Goal: Task Accomplishment & Management: Complete application form

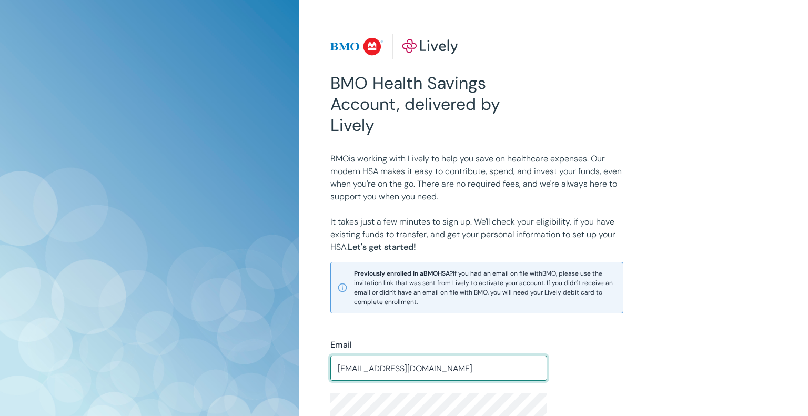
type input "bredesondana1@gmail.com"
click at [799, 318] on div "BMO Health Savings Account, delivered by Lively BMO is working with Lively to h…" at bounding box center [553, 330] width 509 height 660
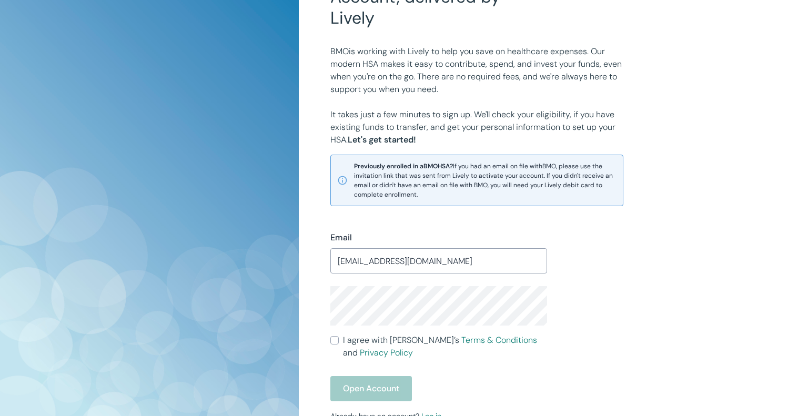
scroll to position [108, 0]
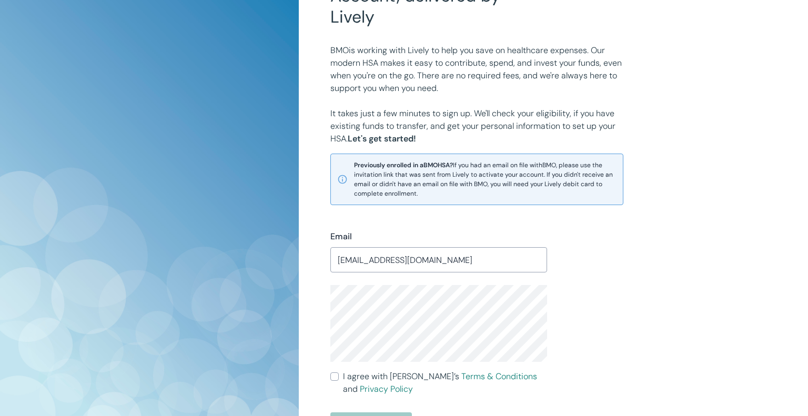
click at [336, 377] on input "I agree with Lively’s Terms & Conditions and Privacy Policy" at bounding box center [334, 376] width 8 height 8
checkbox input "true"
click at [776, 289] on div "BMO Health Savings Account, delivered by Lively BMO is working with Lively to h…" at bounding box center [553, 214] width 459 height 579
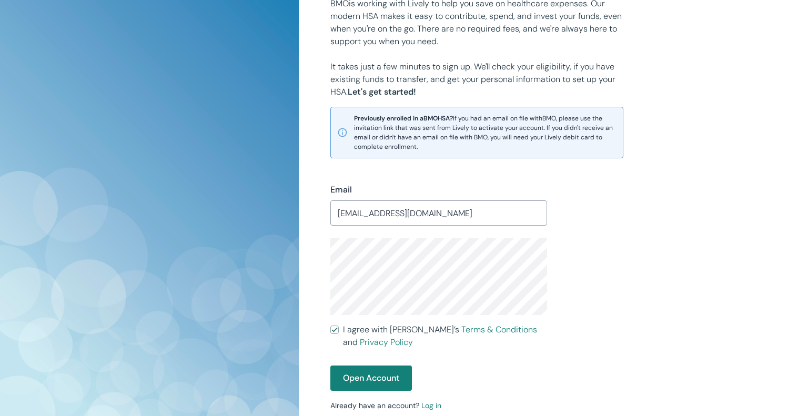
scroll to position [171, 0]
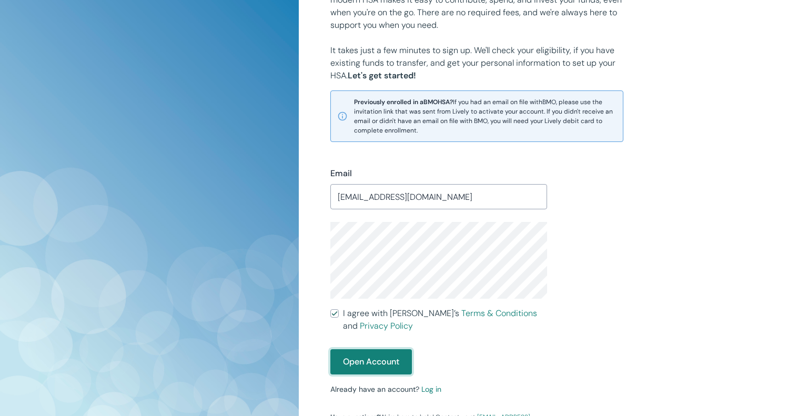
click at [368, 368] on button "Open Account" at bounding box center [371, 361] width 82 height 25
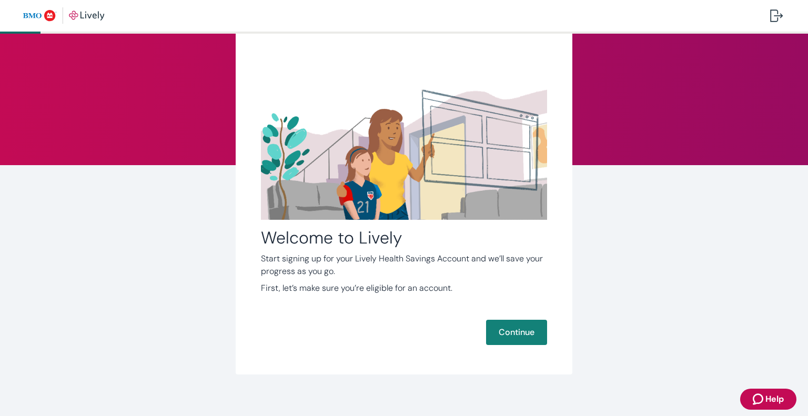
scroll to position [35, 0]
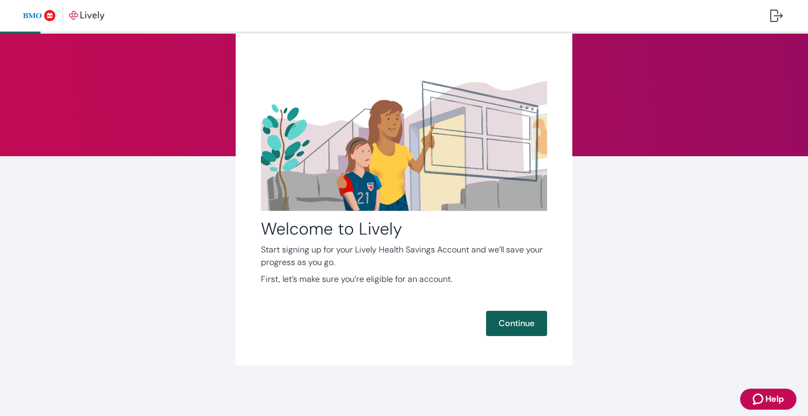
click at [506, 325] on button "Continue" at bounding box center [516, 323] width 61 height 25
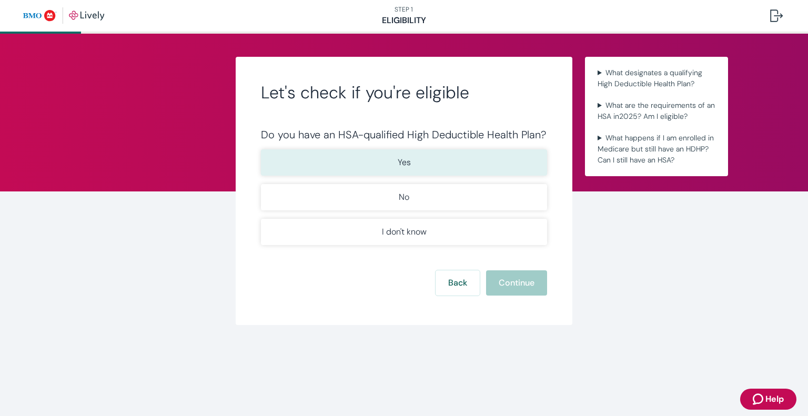
click at [418, 158] on button "Yes" at bounding box center [404, 162] width 286 height 26
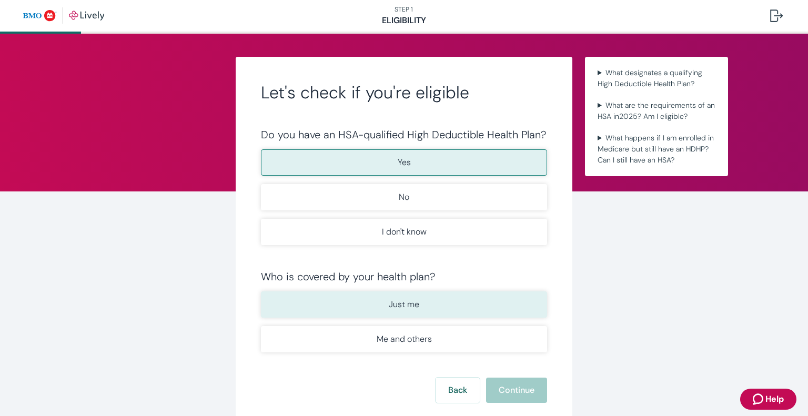
click at [349, 301] on button "Just me" at bounding box center [404, 304] width 286 height 26
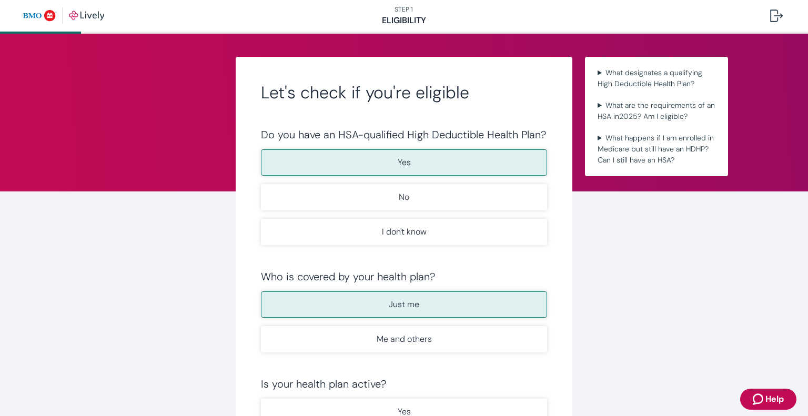
click at [678, 316] on div "Let's check if you're eligible Do you have an HSA-qualified High Deductible Hea…" at bounding box center [404, 312] width 808 height 557
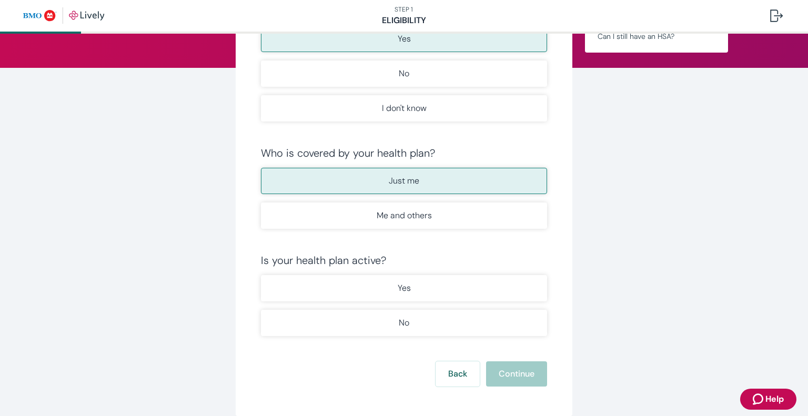
scroll to position [147, 0]
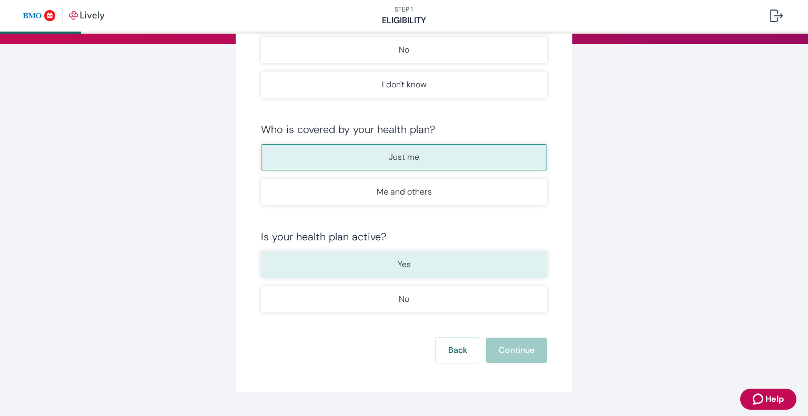
click at [411, 271] on button "Yes" at bounding box center [404, 264] width 286 height 26
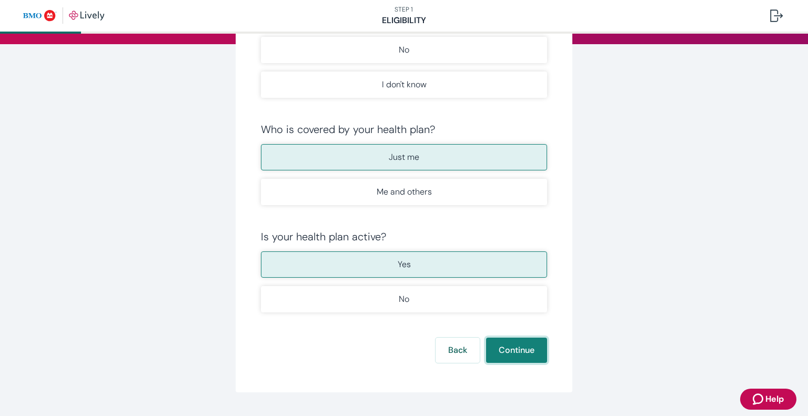
click at [522, 346] on button "Continue" at bounding box center [516, 350] width 61 height 25
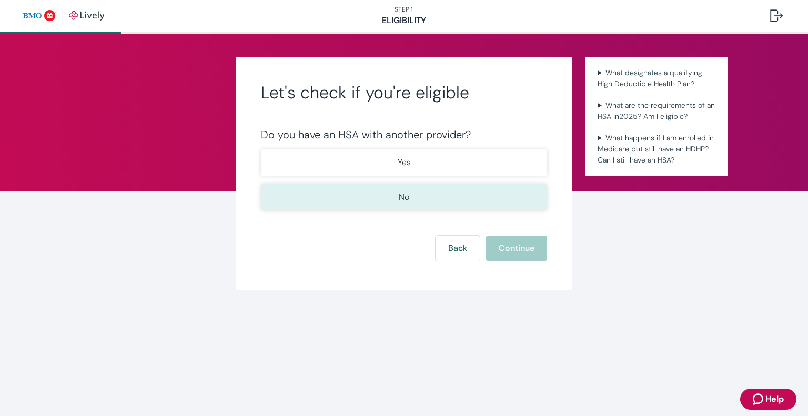
click at [355, 197] on button "No" at bounding box center [404, 197] width 286 height 26
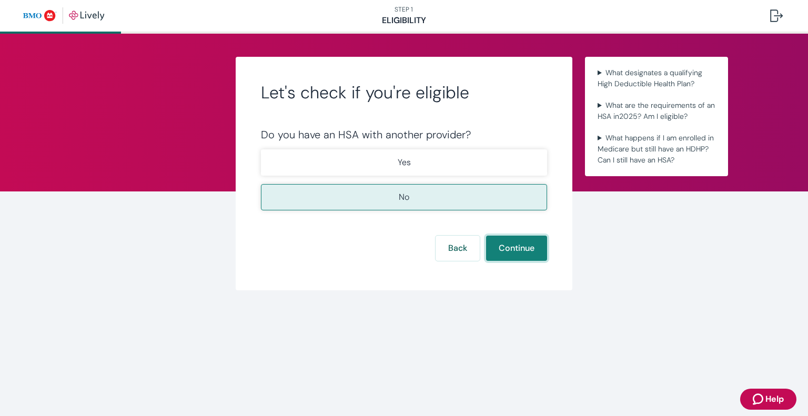
click at [526, 246] on button "Continue" at bounding box center [516, 248] width 61 height 25
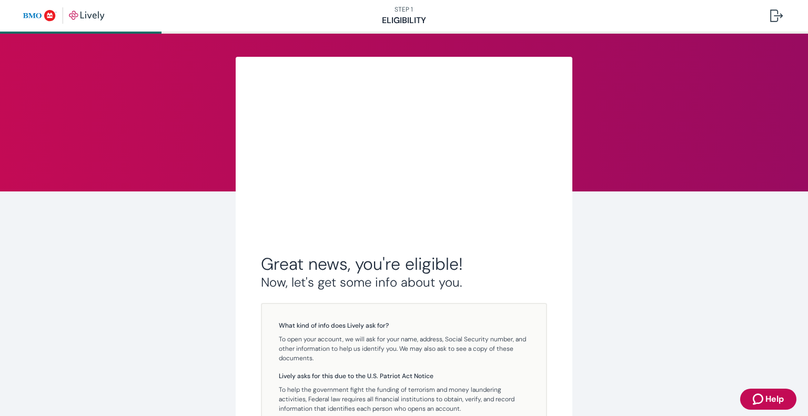
scroll to position [145, 0]
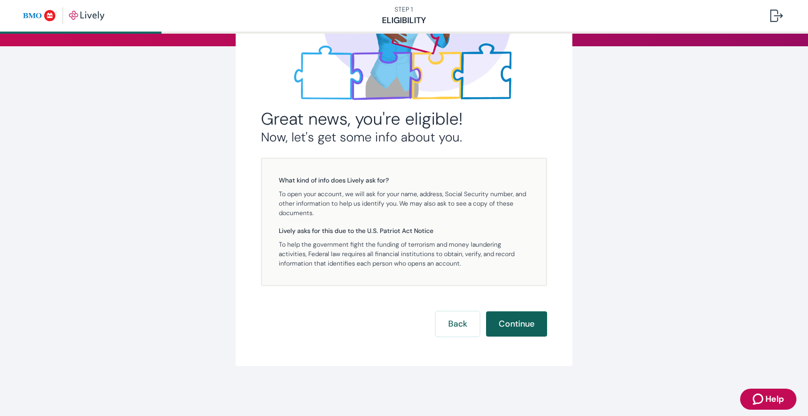
click at [511, 326] on button "Continue" at bounding box center [516, 323] width 61 height 25
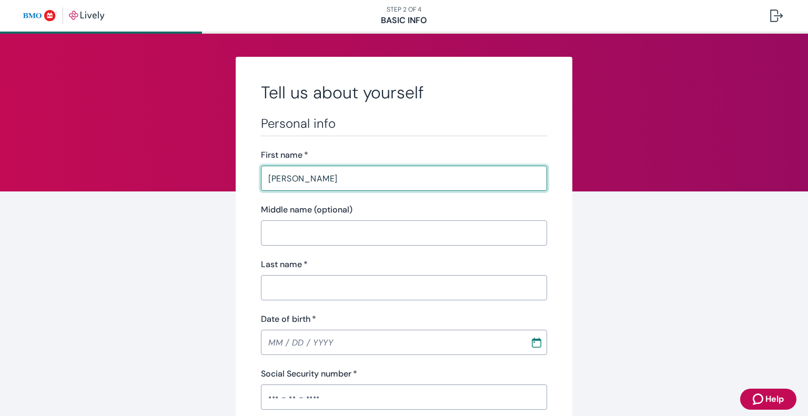
type input "[PERSON_NAME]"
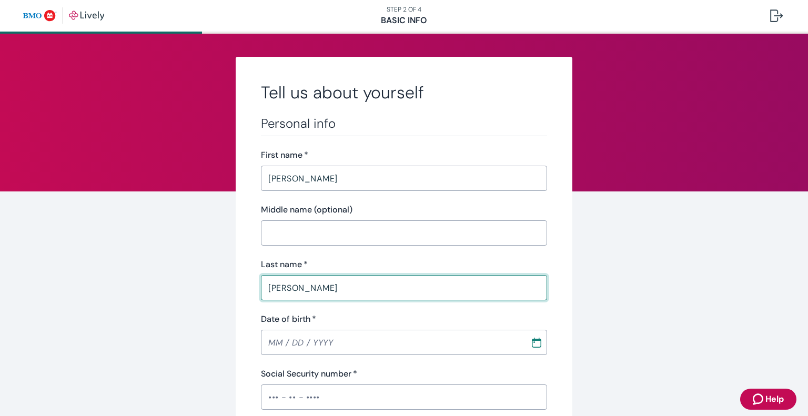
type input "[PERSON_NAME]"
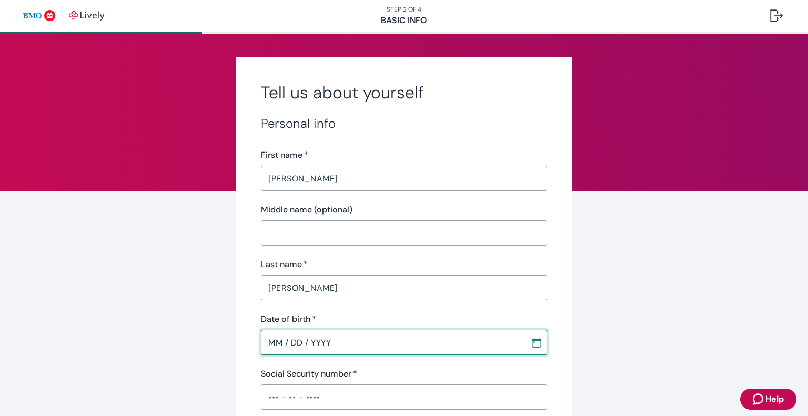
click at [469, 337] on input "MM / DD / YYYY" at bounding box center [392, 342] width 262 height 21
type input "[DATE]"
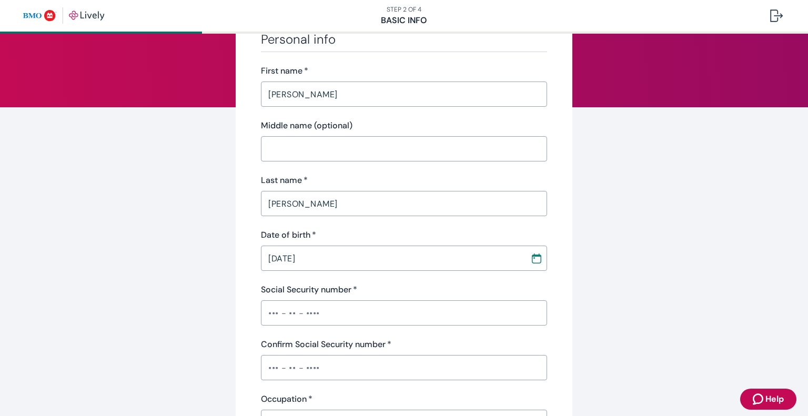
scroll to position [105, 0]
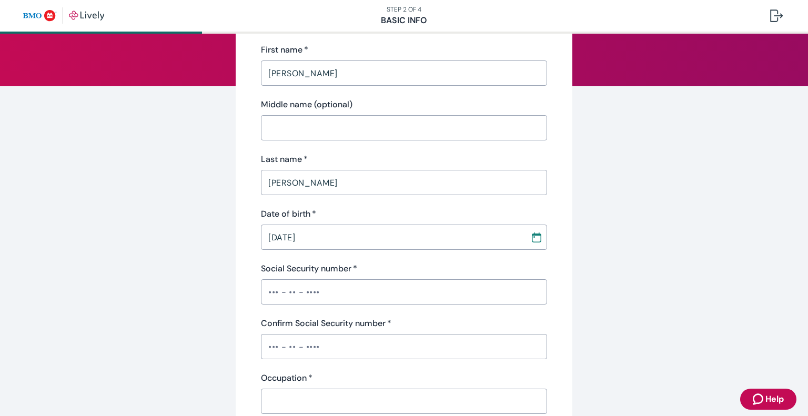
click at [310, 290] on input "Social Security number   *" at bounding box center [404, 291] width 286 height 21
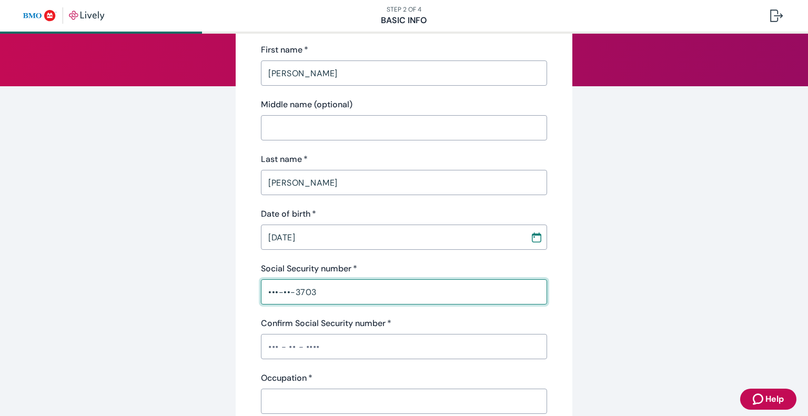
type input "•••-••-3703"
click at [289, 345] on input "Confirm Social Security number   *" at bounding box center [404, 346] width 286 height 21
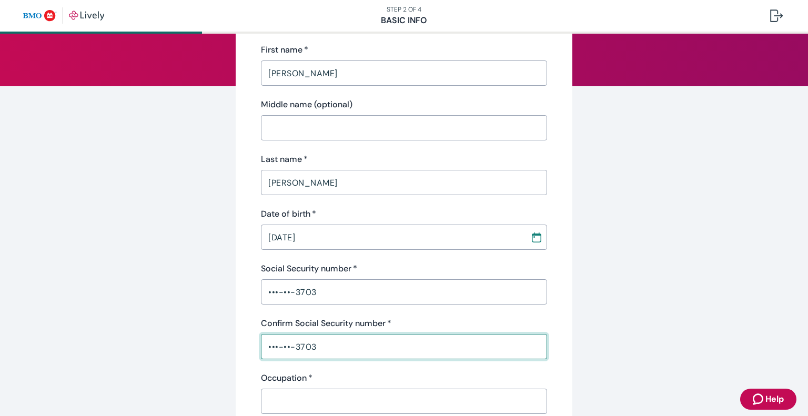
type input "•••-••-3703"
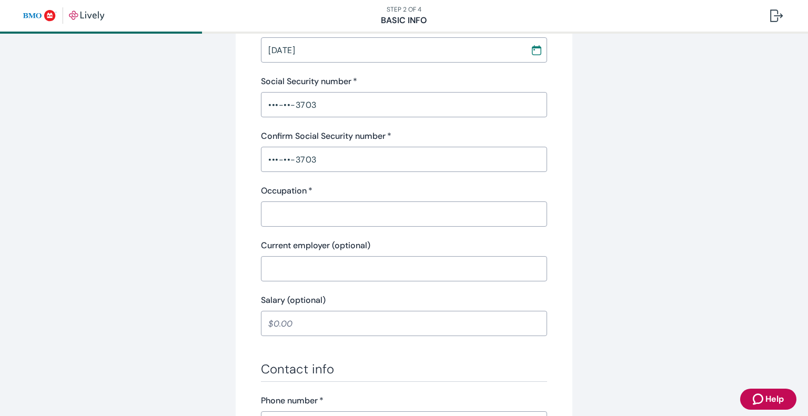
scroll to position [316, 0]
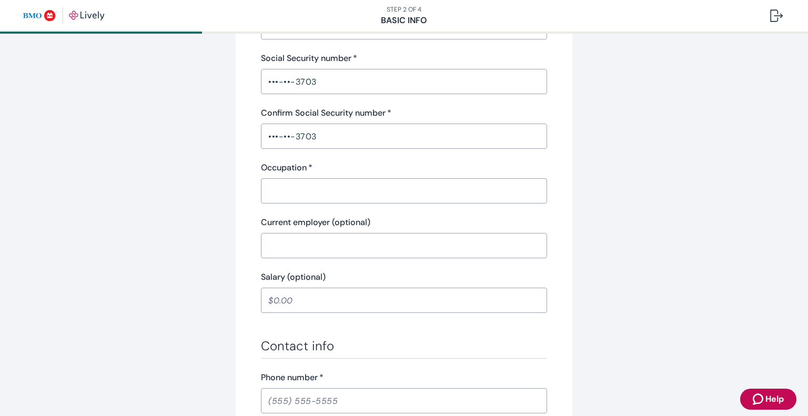
click at [307, 188] on input "Occupation   *" at bounding box center [404, 190] width 286 height 21
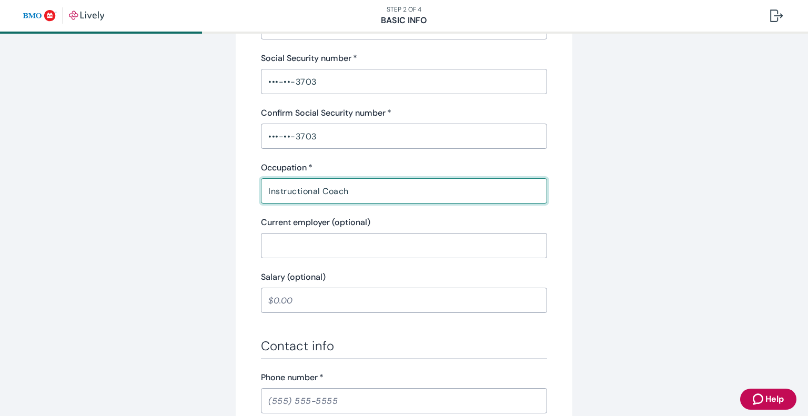
type input "Instructional Coach"
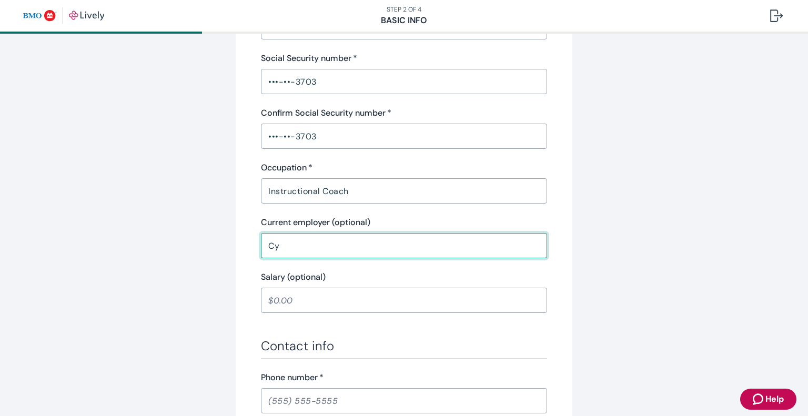
type input "C"
type input "[GEOGRAPHIC_DATA] 47"
click at [284, 299] on input "Salary (optional)" at bounding box center [404, 300] width 286 height 21
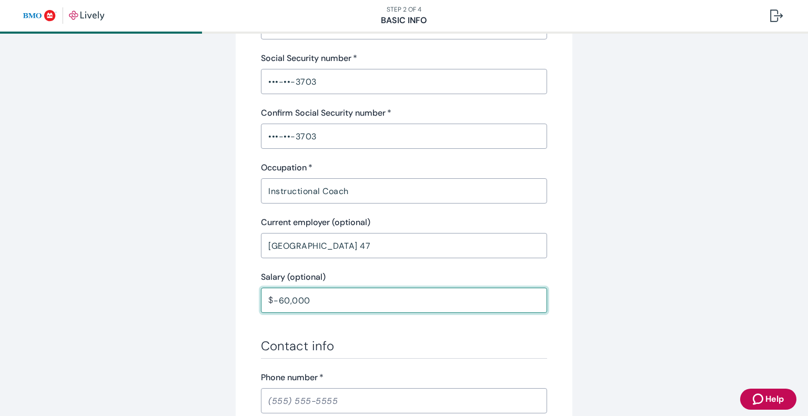
click at [276, 303] on input "-60,000" at bounding box center [411, 300] width 274 height 21
click at [619, 317] on div "Tell us about yourself Personal info First name   * [PERSON_NAME] ​ Middle name…" at bounding box center [404, 232] width 505 height 982
type input "60,000.00"
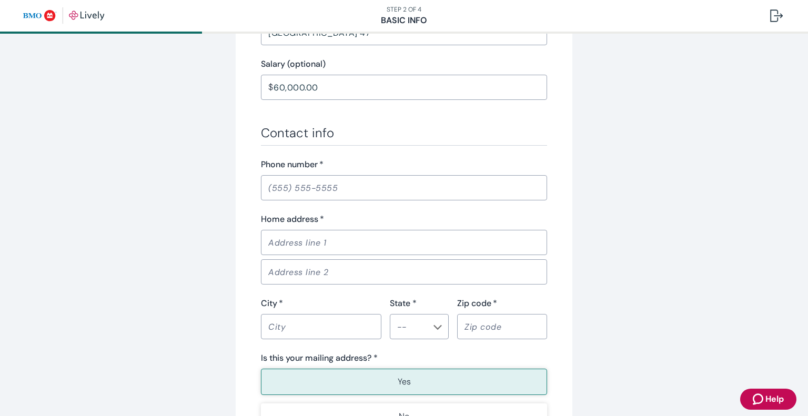
scroll to position [547, 0]
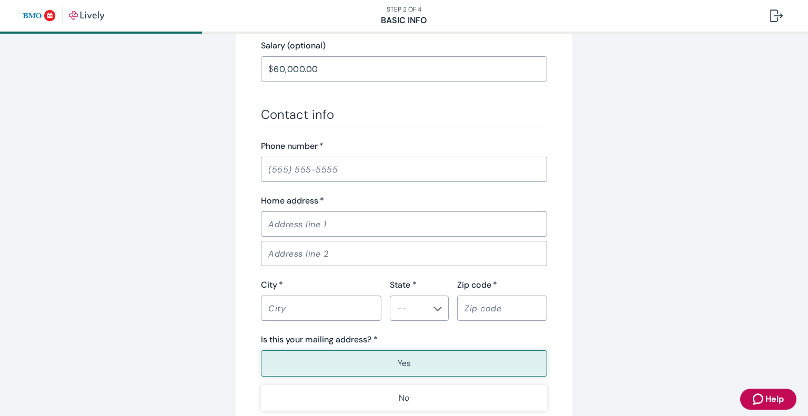
click at [281, 166] on input "Phone number   *" at bounding box center [404, 169] width 286 height 21
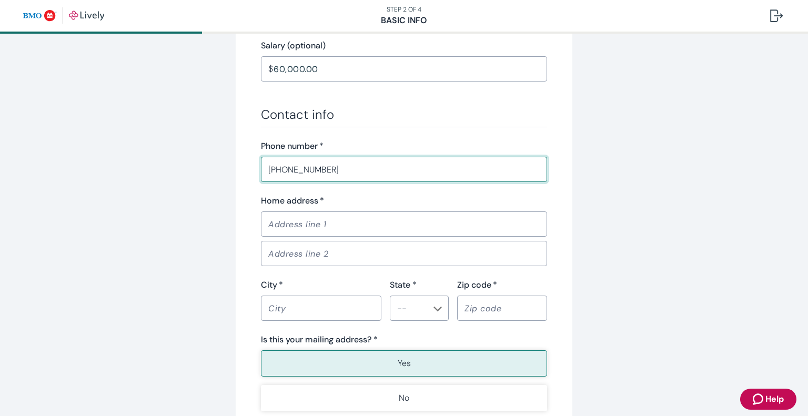
type input "[PHONE_NUMBER]"
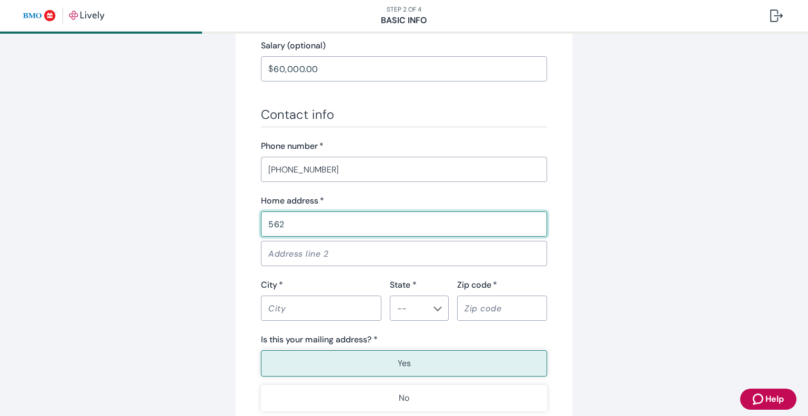
type input "562 Cimmaron Circle"
type input "Crystal Lake"
type input "[US_STATE]"
type input "60012"
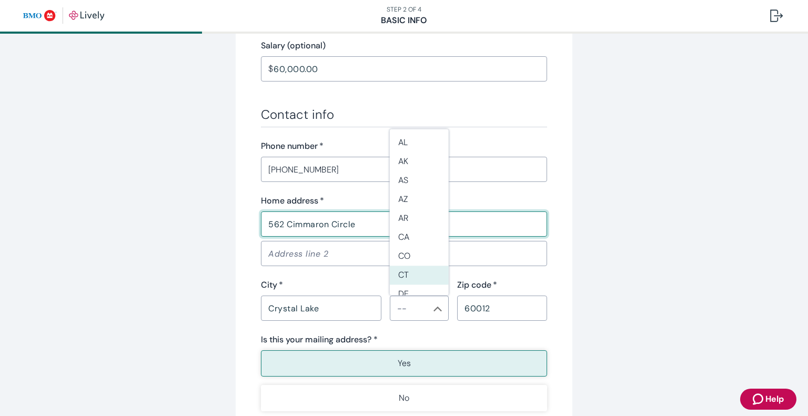
click at [429, 269] on li "CT" at bounding box center [419, 275] width 59 height 19
click at [440, 305] on icon "Chevron icon" at bounding box center [437, 309] width 8 height 8
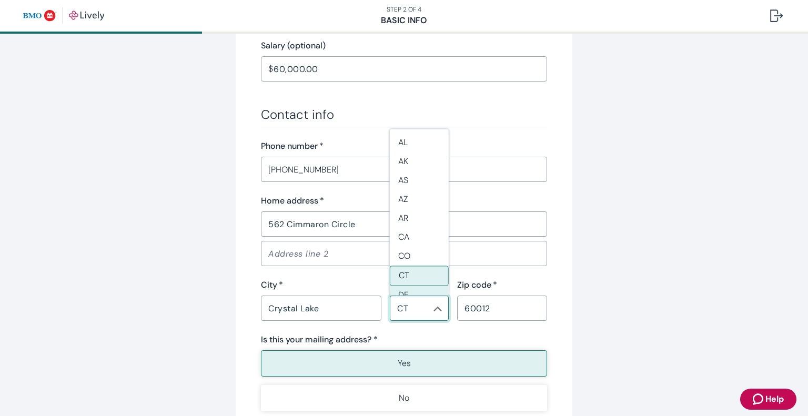
click at [410, 290] on li "DE" at bounding box center [419, 295] width 59 height 19
type input "IL"
click at [615, 272] on div "Tell us about yourself Personal info First name   * [PERSON_NAME] ​ Middle name…" at bounding box center [404, 1] width 505 height 982
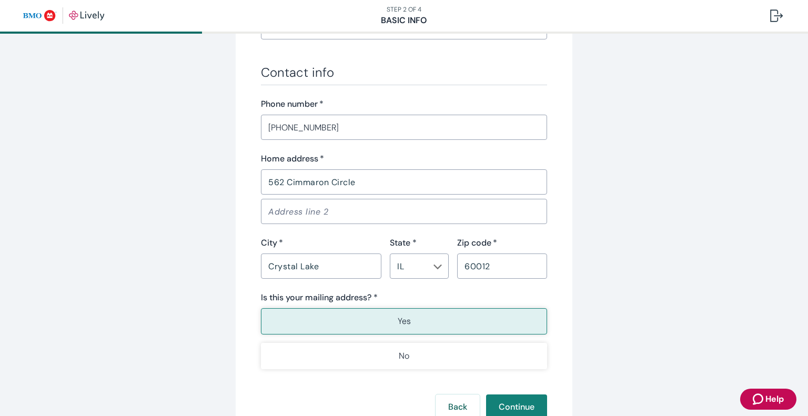
scroll to position [610, 0]
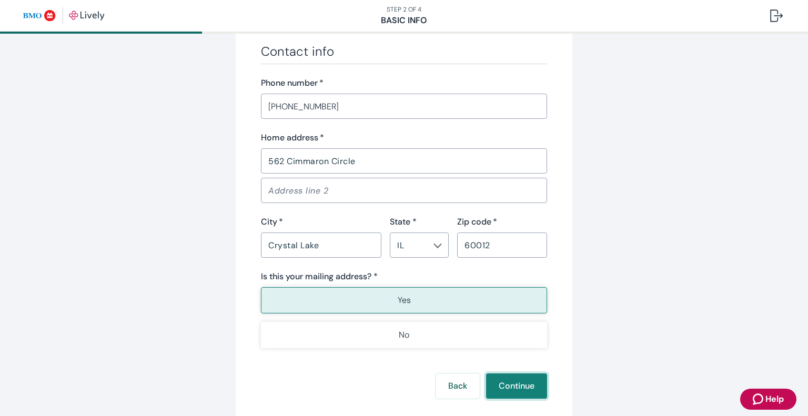
click at [535, 390] on button "Continue" at bounding box center [516, 385] width 61 height 25
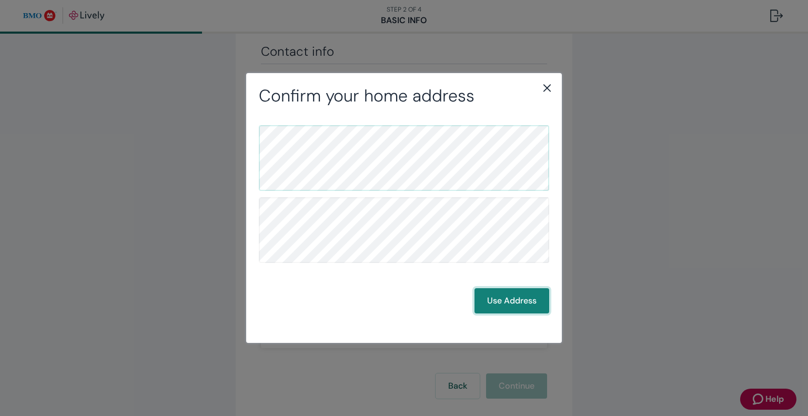
click at [523, 301] on button "Use Address" at bounding box center [511, 300] width 75 height 25
click at [490, 305] on button "Use Address" at bounding box center [511, 300] width 75 height 25
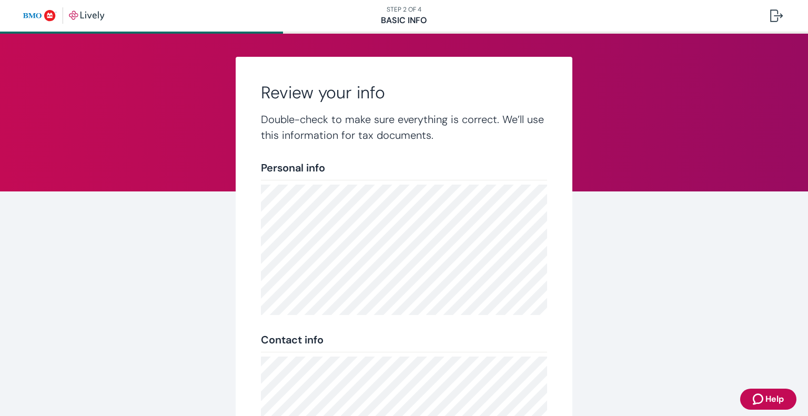
scroll to position [193, 0]
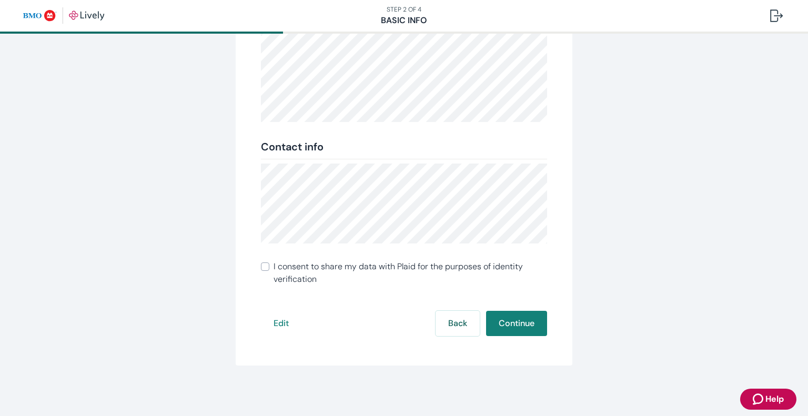
click at [266, 268] on input "I consent to share my data with Plaid for the purposes of identity verification" at bounding box center [265, 267] width 8 height 8
checkbox input "true"
click at [526, 326] on button "Continue" at bounding box center [516, 323] width 61 height 25
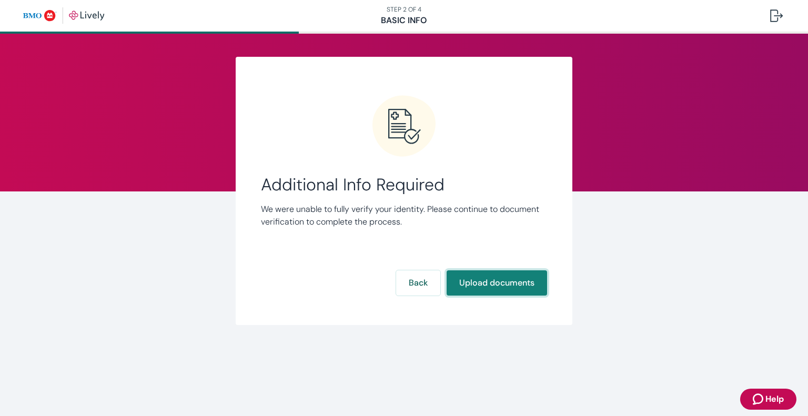
click at [496, 277] on button "Upload documents" at bounding box center [497, 282] width 100 height 25
